Goal: Task Accomplishment & Management: Complete application form

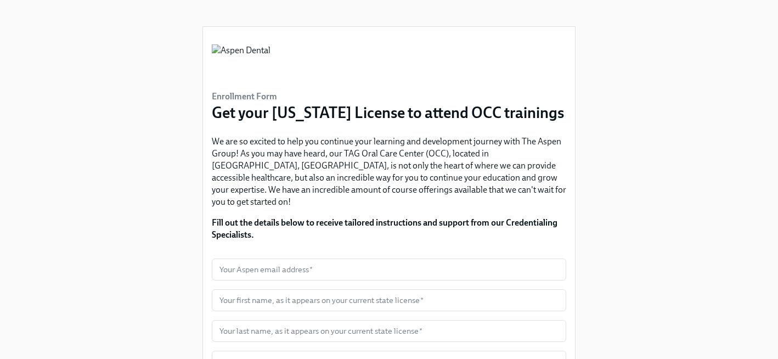
click at [271, 59] on img at bounding box center [241, 60] width 59 height 33
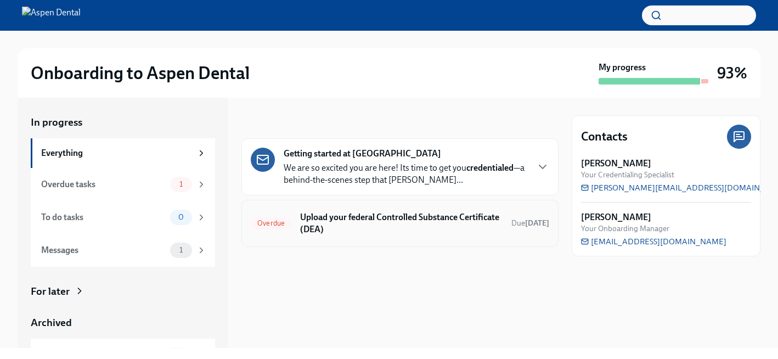
click at [346, 225] on h6 "Upload your federal Controlled Substance Certificate (DEA)" at bounding box center [401, 223] width 203 height 24
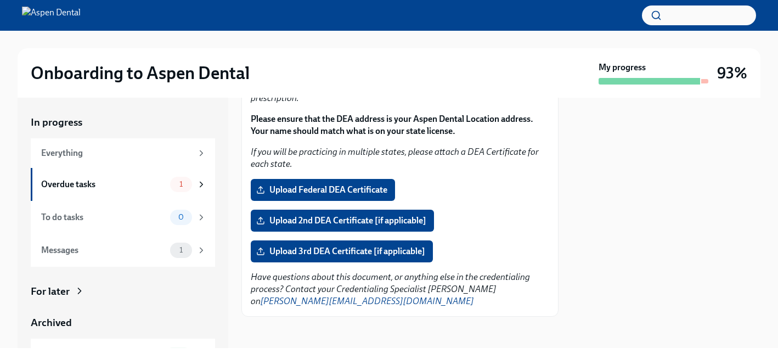
scroll to position [211, 0]
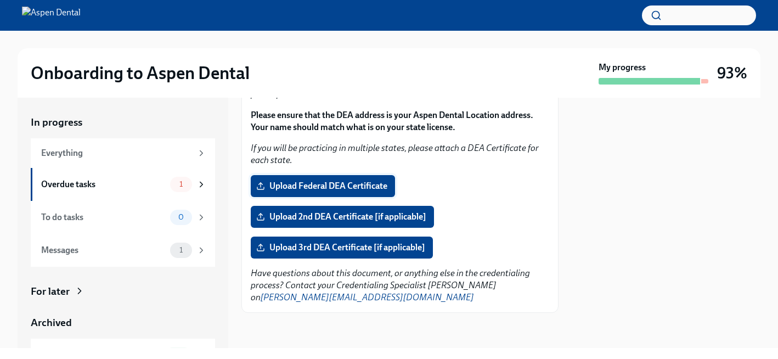
click at [330, 182] on span "Upload Federal DEA Certificate" at bounding box center [322, 186] width 129 height 11
click at [0, 0] on input "Upload Federal DEA Certificate" at bounding box center [0, 0] width 0 height 0
click at [305, 186] on span "Upload Federal DEA Certificate" at bounding box center [322, 186] width 129 height 11
click at [0, 0] on input "Upload Federal DEA Certificate" at bounding box center [0, 0] width 0 height 0
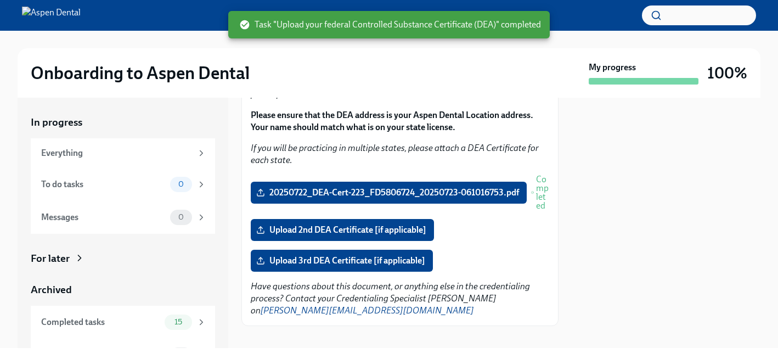
scroll to position [24, 0]
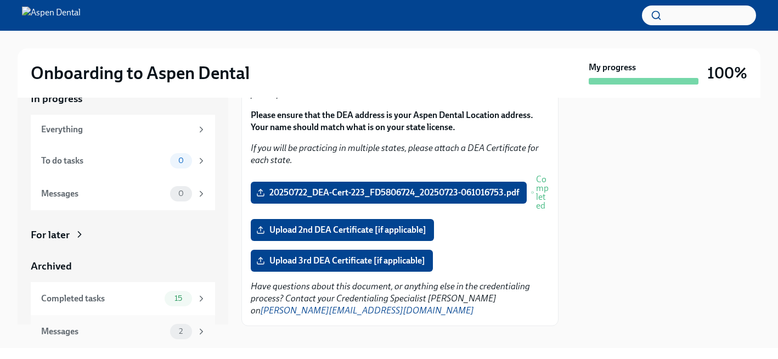
click at [147, 322] on div "Messages 2" at bounding box center [123, 331] width 184 height 33
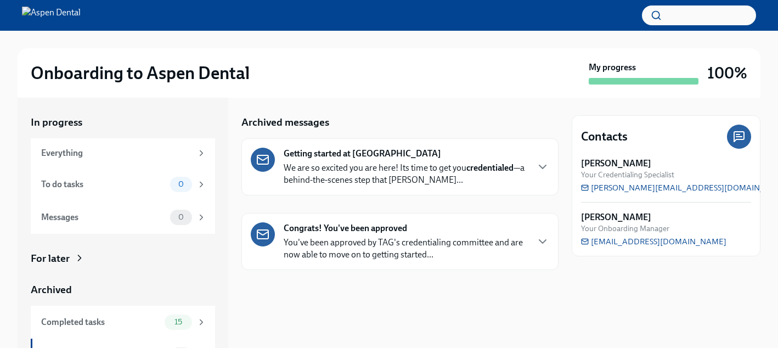
click at [364, 241] on p "You've been approved by TAG's credentialing committee and are now able to move …" at bounding box center [406, 249] width 244 height 24
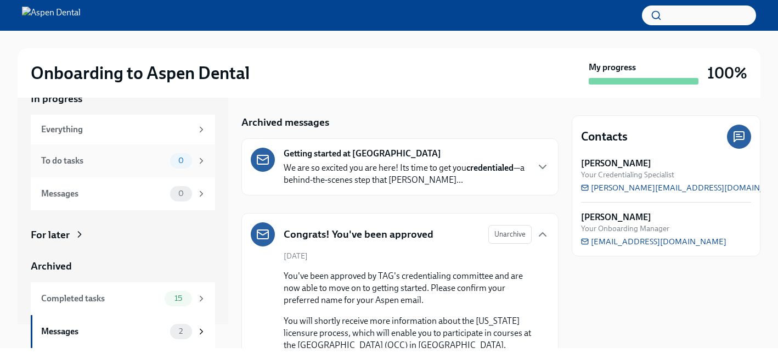
click at [148, 160] on div "To do tasks" at bounding box center [103, 161] width 125 height 12
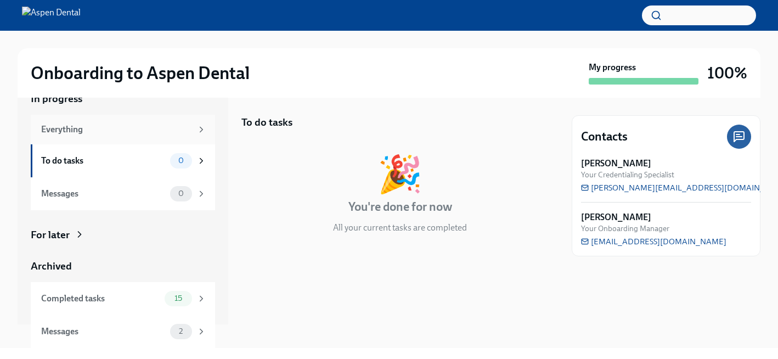
click at [155, 130] on div "Everything" at bounding box center [116, 129] width 151 height 12
click at [148, 165] on div "To do tasks" at bounding box center [103, 161] width 125 height 12
click at [133, 213] on div "In progress Everything To do tasks 0 Messages 0 For later Archived Completed ta…" at bounding box center [123, 220] width 184 height 256
click at [134, 199] on div "Messages" at bounding box center [103, 194] width 125 height 12
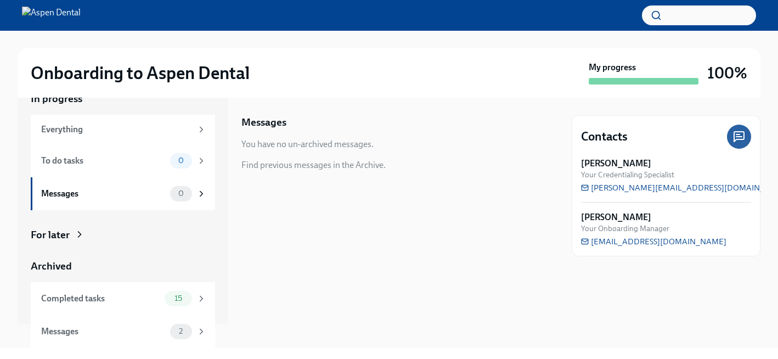
click at [96, 243] on div "In progress Everything To do tasks 0 Messages 0 For later Archived Completed ta…" at bounding box center [123, 220] width 184 height 256
click at [70, 224] on div "In progress Everything To do tasks 0 Messages 0 For later Archived Completed ta…" at bounding box center [123, 220] width 184 height 256
click at [69, 228] on div "For later" at bounding box center [50, 235] width 39 height 14
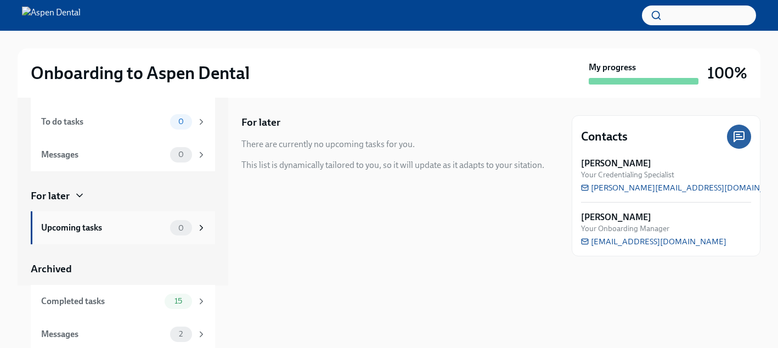
scroll to position [65, 0]
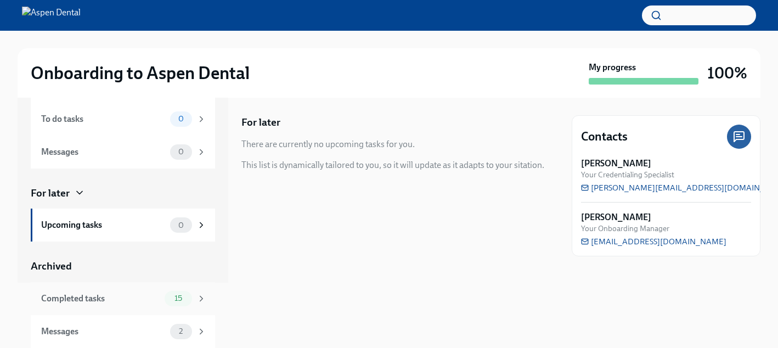
click at [108, 295] on div "Completed tasks" at bounding box center [100, 299] width 119 height 12
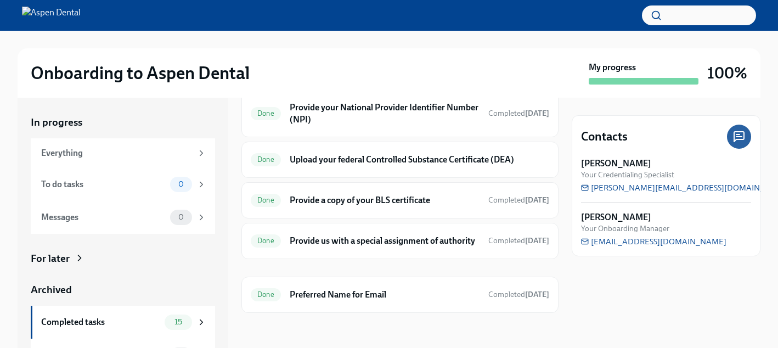
scroll to position [24, 0]
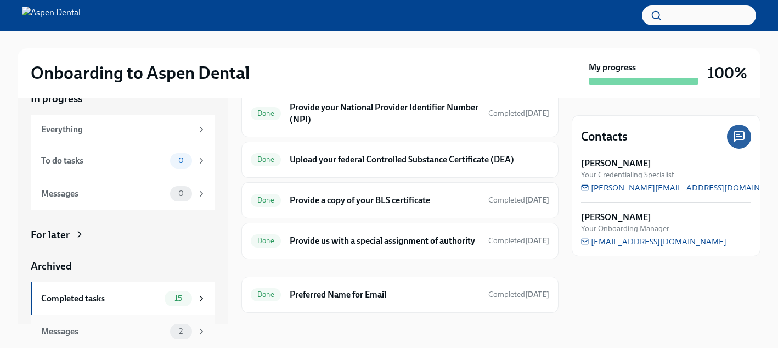
click at [68, 334] on div "Messages" at bounding box center [103, 331] width 125 height 12
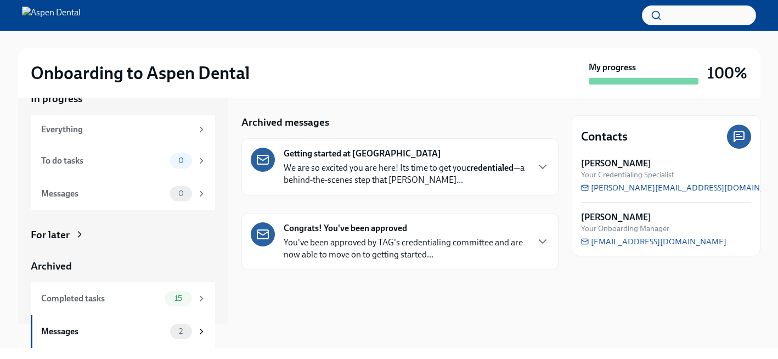
click at [436, 171] on p "We are so excited you are here! Its time to get you credentialed —a behind-the-…" at bounding box center [406, 174] width 244 height 24
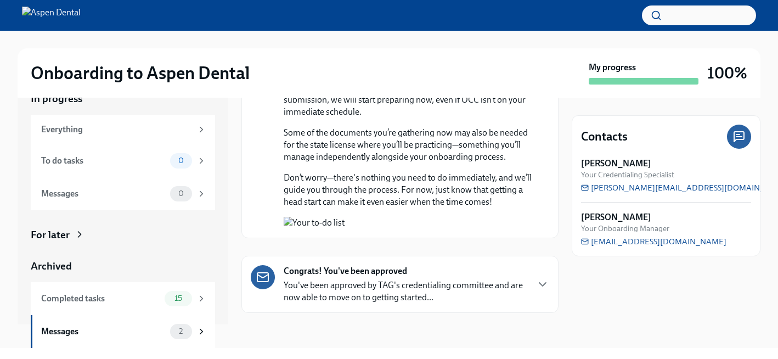
scroll to position [1095, 0]
click at [422, 217] on button "Zoom image" at bounding box center [408, 223] width 248 height 12
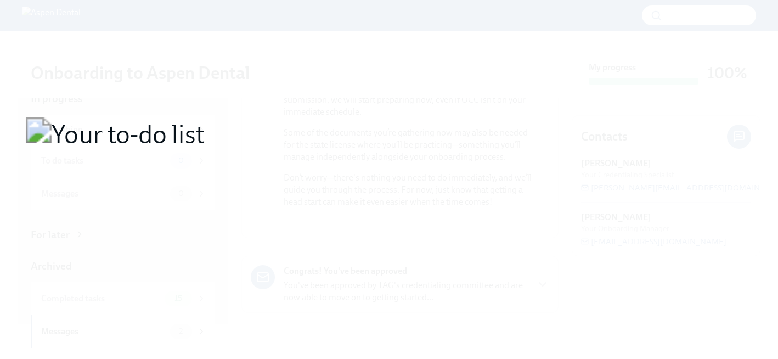
click at [422, 217] on button "Unzoom image" at bounding box center [389, 179] width 778 height 359
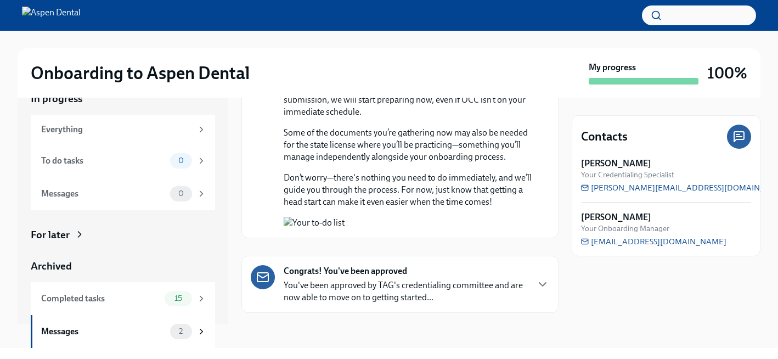
scroll to position [828, 0]
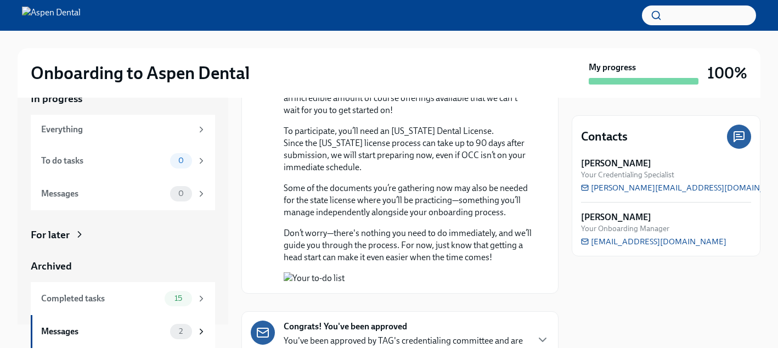
click at [81, 23] on img at bounding box center [51, 16] width 59 height 18
click at [81, 21] on img at bounding box center [51, 16] width 59 height 18
